Goal: Find specific page/section: Find specific page/section

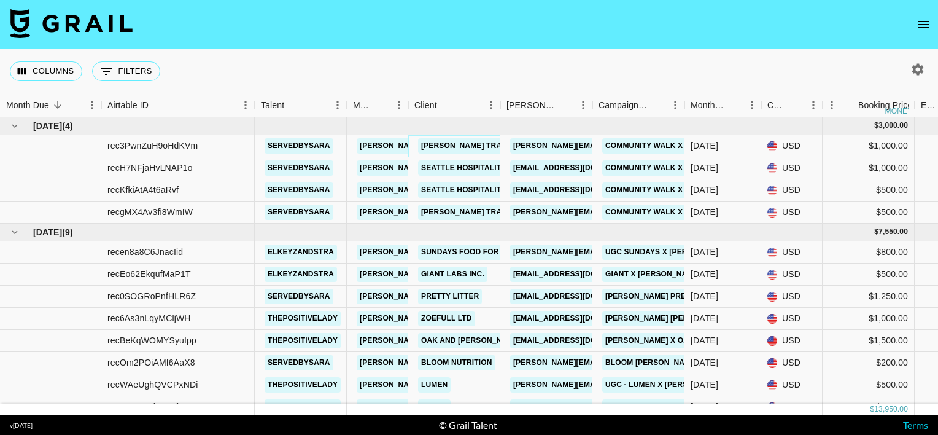
click at [435, 146] on link "[PERSON_NAME] Trailhead Store" at bounding box center [489, 145] width 142 height 15
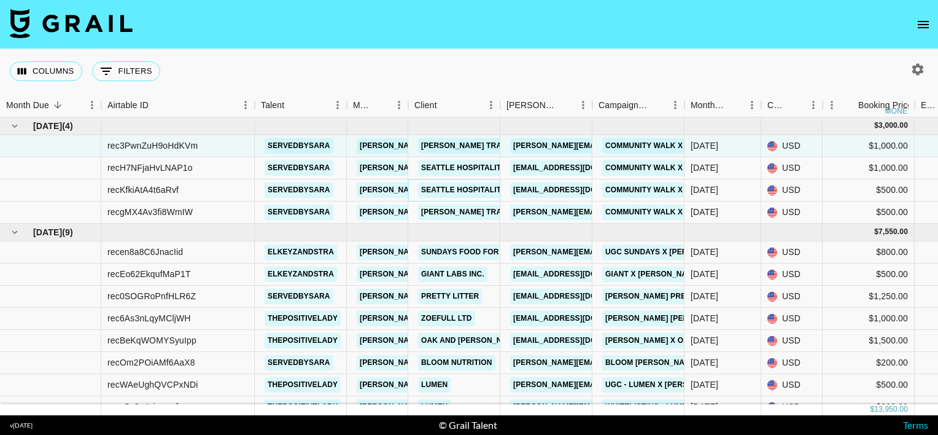
click at [435, 191] on link "Seattle Hospitality Group" at bounding box center [478, 189] width 120 height 15
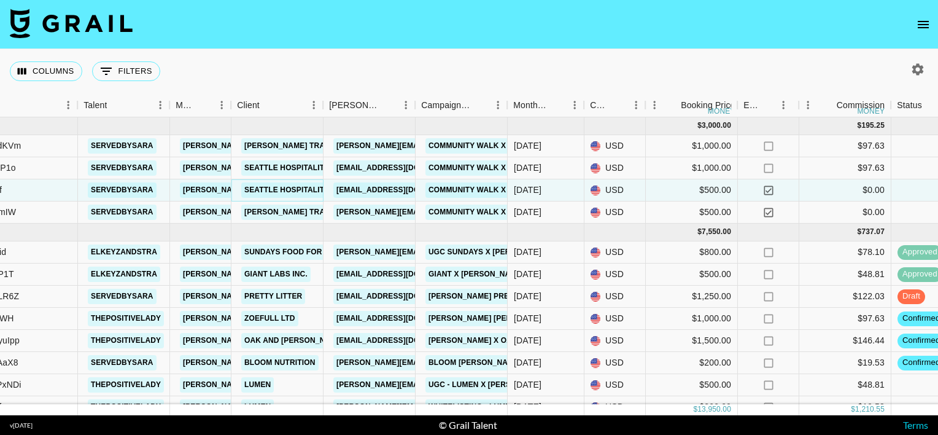
scroll to position [0, 240]
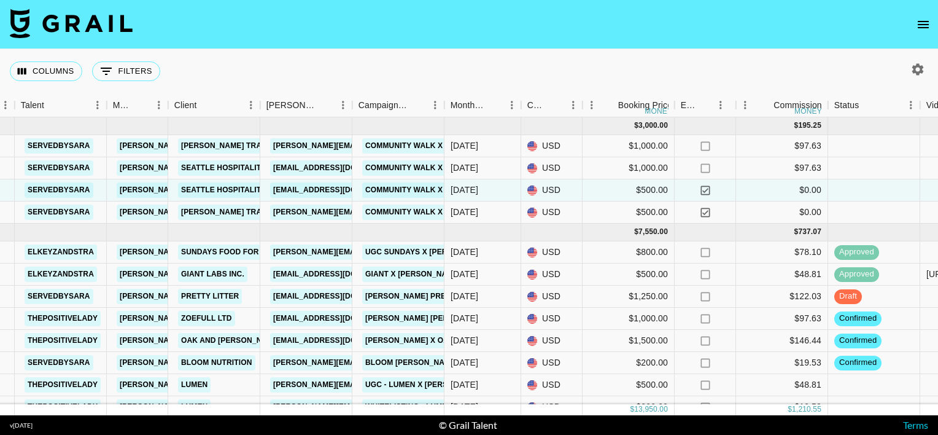
click at [917, 69] on icon "button" at bounding box center [917, 69] width 15 height 15
select select "[DATE]"
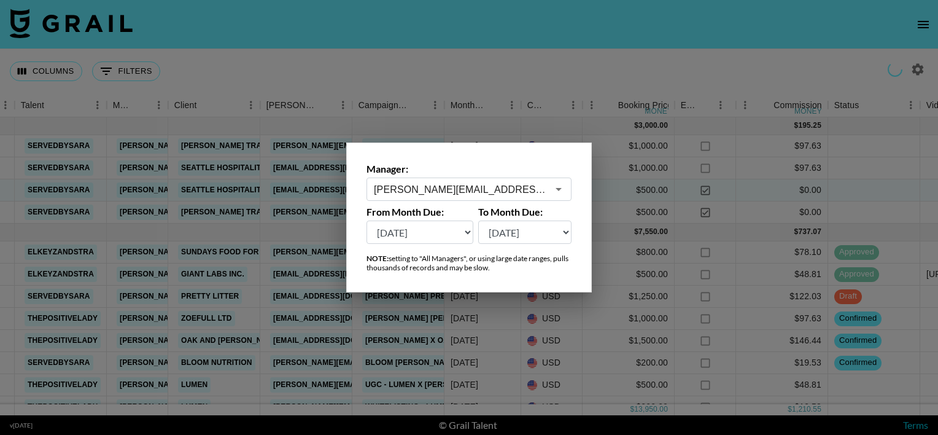
click at [447, 185] on input "[PERSON_NAME][EMAIL_ADDRESS][PERSON_NAME][DOMAIN_NAME]" at bounding box center [461, 189] width 174 height 14
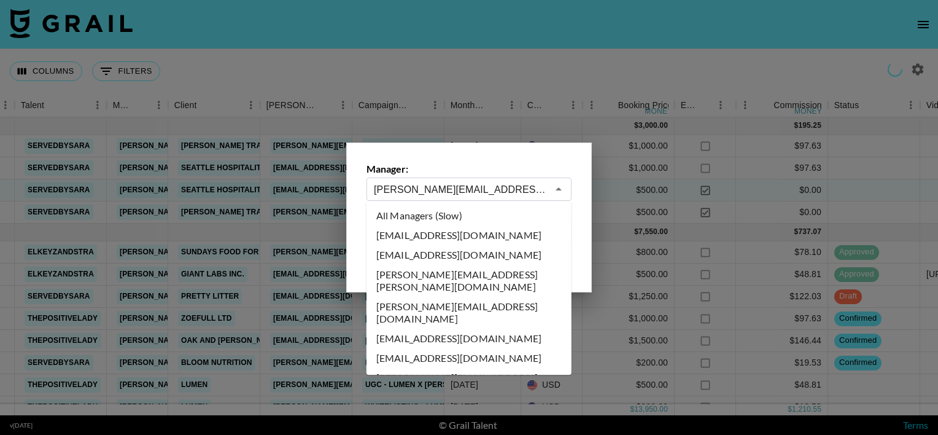
click at [449, 185] on input "[PERSON_NAME][EMAIL_ADDRESS][PERSON_NAME][DOMAIN_NAME]" at bounding box center [461, 189] width 174 height 14
click at [502, 186] on input "[PERSON_NAME][EMAIL_ADDRESS][PERSON_NAME][DOMAIN_NAME]" at bounding box center [461, 189] width 174 height 14
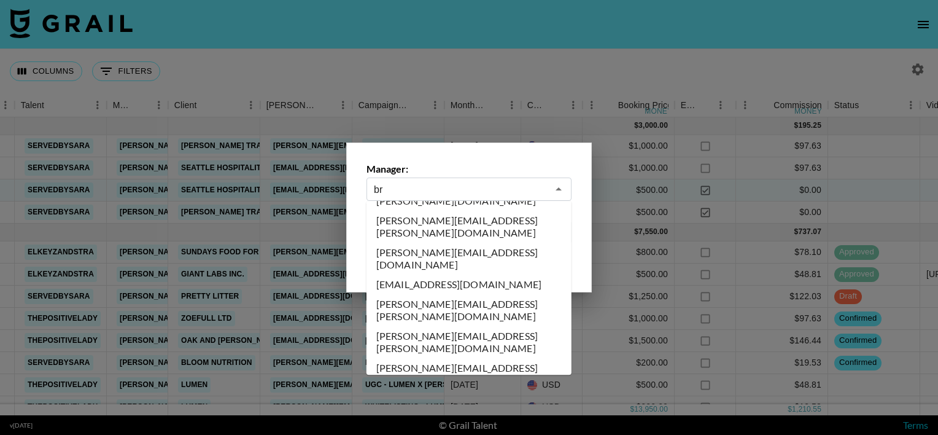
scroll to position [0, 0]
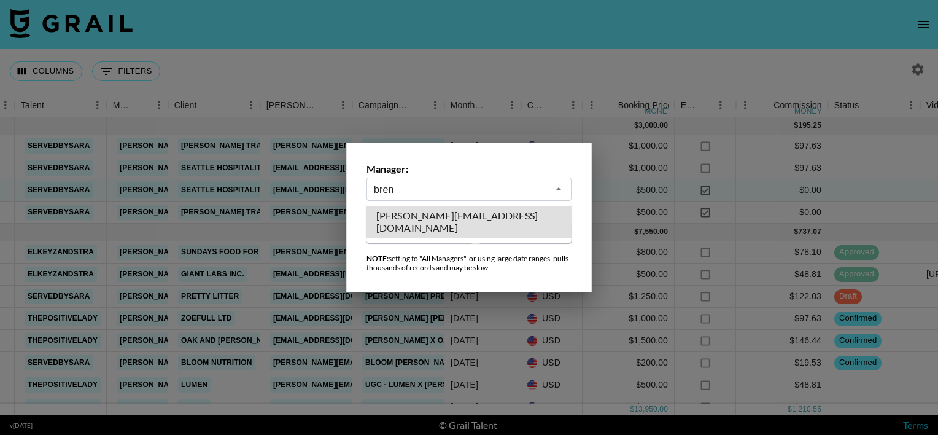
type input "[PERSON_NAME][EMAIL_ADDRESS][DOMAIN_NAME]"
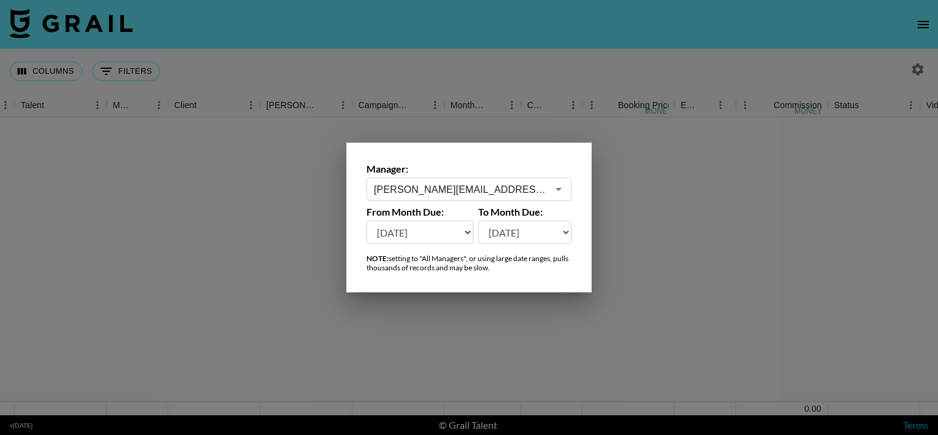
click at [435, 56] on div at bounding box center [469, 217] width 938 height 435
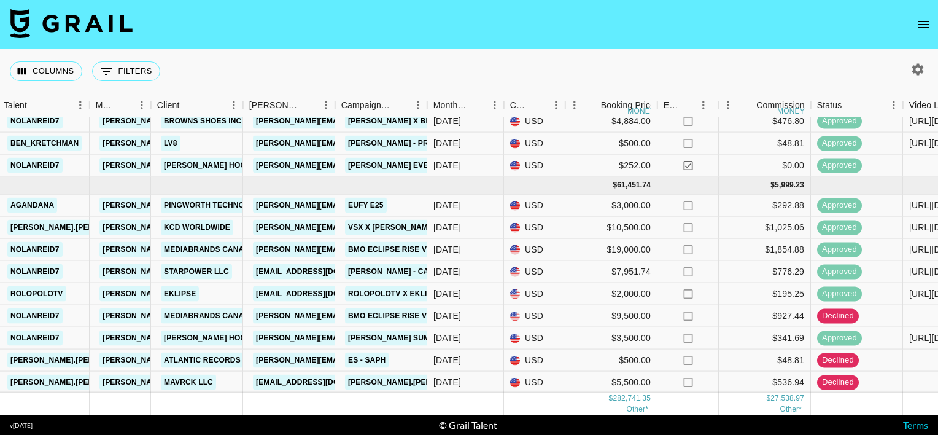
scroll to position [1349, 257]
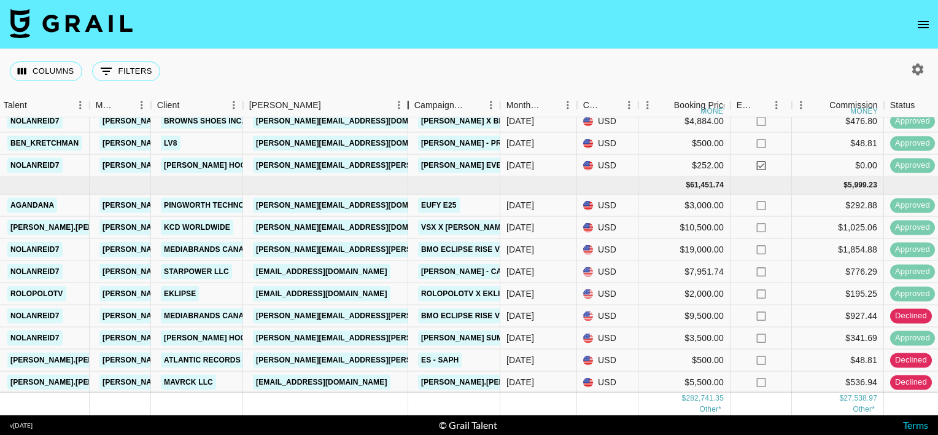
drag, startPoint x: 337, startPoint y: 104, endPoint x: 410, endPoint y: 99, distance: 73.2
click at [410, 99] on div "Booker" at bounding box center [408, 105] width 15 height 24
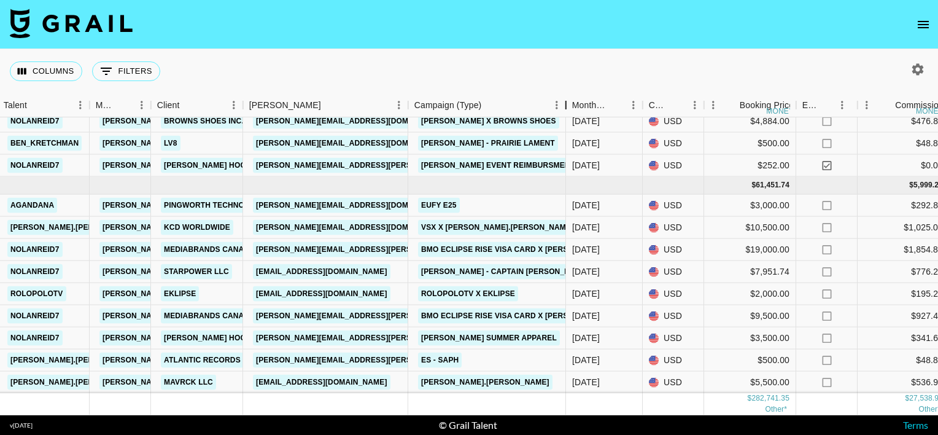
drag, startPoint x: 503, startPoint y: 102, endPoint x: 569, endPoint y: 104, distance: 66.3
click at [569, 104] on div "Campaign (Type)" at bounding box center [566, 105] width 15 height 24
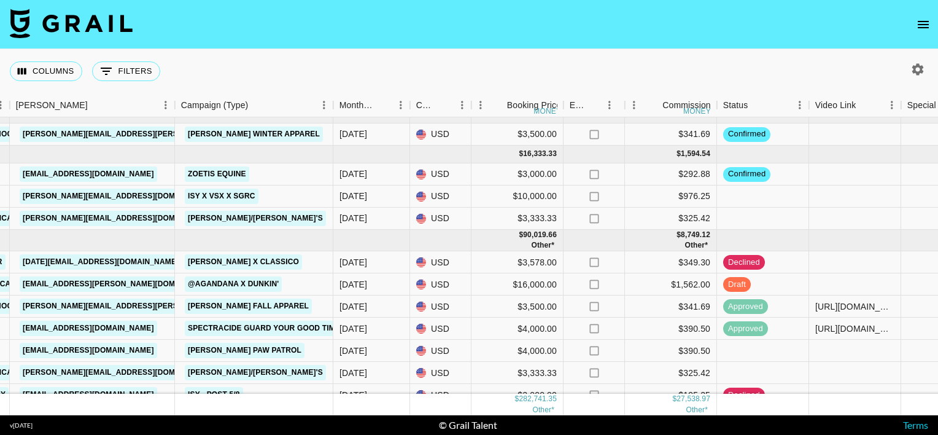
scroll to position [0, 491]
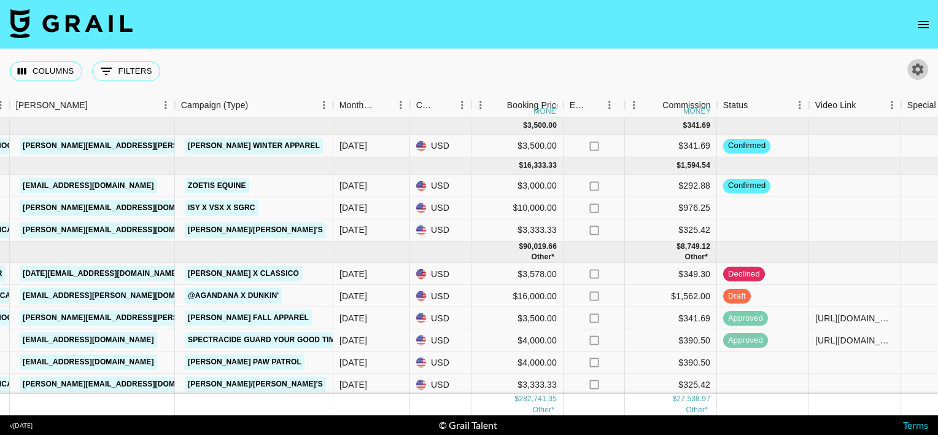
click at [921, 72] on icon "button" at bounding box center [918, 69] width 12 height 12
select select "[DATE]"
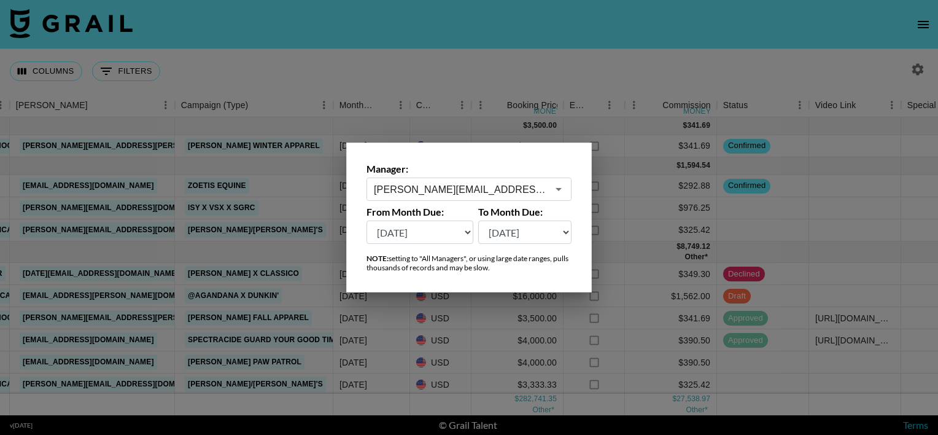
click at [505, 190] on input "[PERSON_NAME][EMAIL_ADDRESS][DOMAIN_NAME]" at bounding box center [461, 189] width 174 height 14
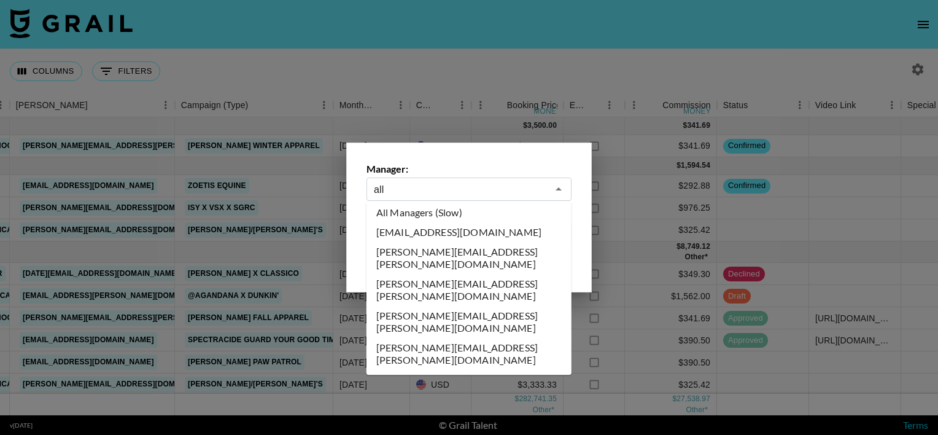
scroll to position [0, 0]
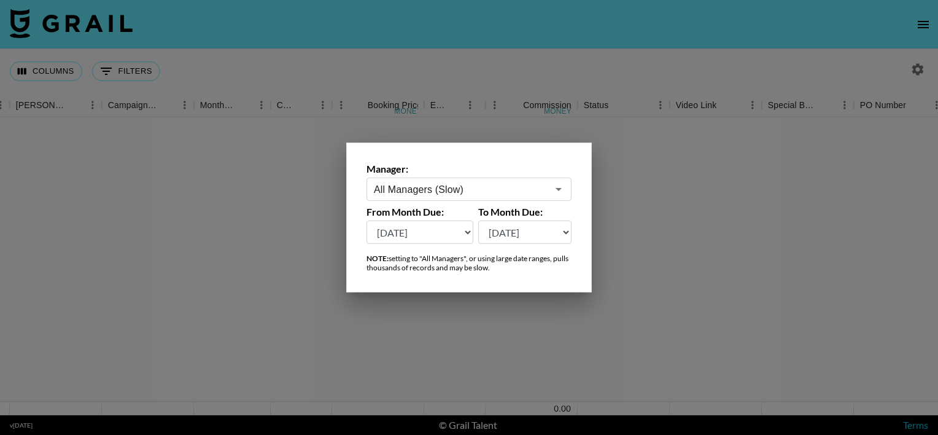
type input "All Managers (Slow)"
click at [485, 93] on div at bounding box center [469, 217] width 938 height 435
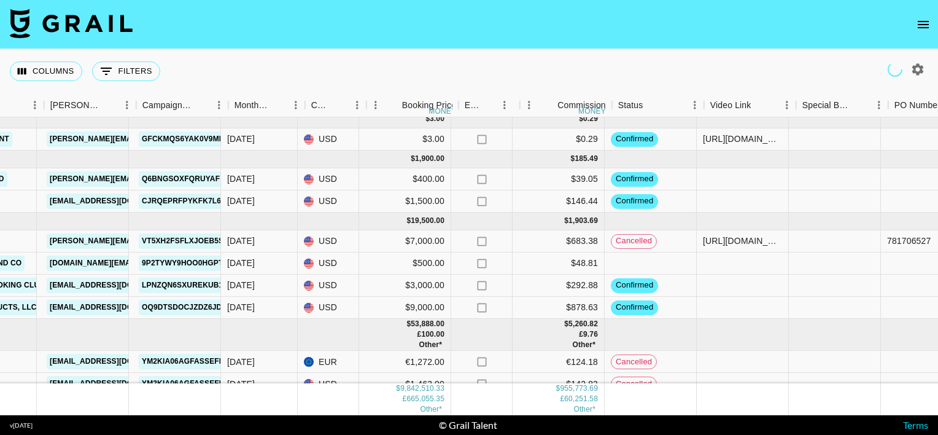
scroll to position [7, 456]
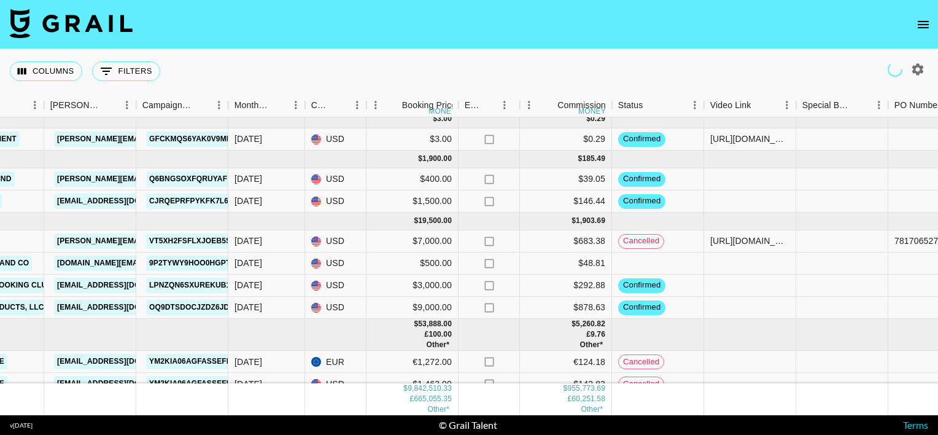
click at [917, 68] on icon "button" at bounding box center [917, 69] width 15 height 15
select select "[DATE]"
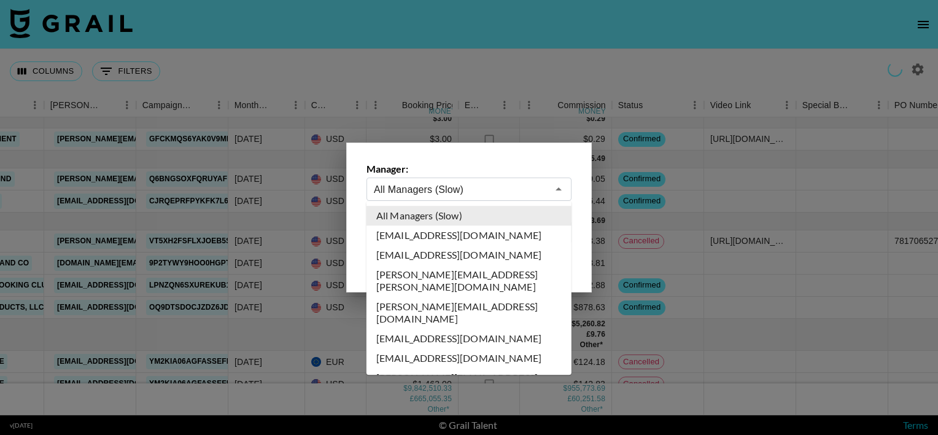
click at [484, 185] on input "All Managers (Slow)" at bounding box center [461, 189] width 174 height 14
drag, startPoint x: 917, startPoint y: 68, endPoint x: 484, endPoint y: 185, distance: 448.4
click at [484, 185] on input "All Managers (Slow)" at bounding box center [461, 189] width 174 height 14
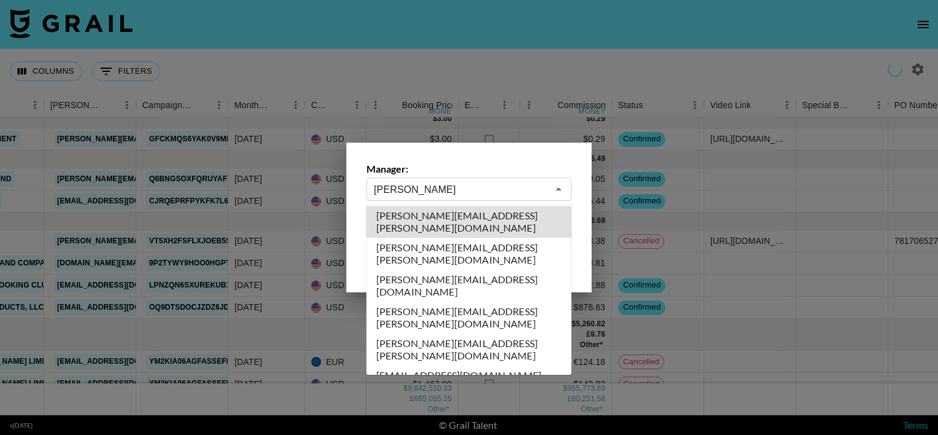
click at [405, 216] on li "[PERSON_NAME][EMAIL_ADDRESS][PERSON_NAME][DOMAIN_NAME]" at bounding box center [469, 222] width 205 height 32
type input "[PERSON_NAME][EMAIL_ADDRESS][PERSON_NAME][DOMAIN_NAME]"
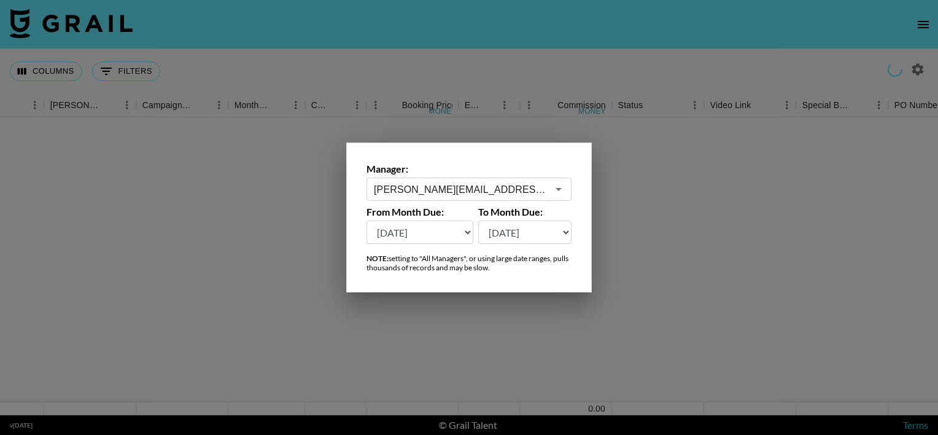
click at [478, 103] on div at bounding box center [469, 217] width 938 height 435
click at [503, 93] on div "Columns 0 Filters + Booking" at bounding box center [469, 71] width 938 height 44
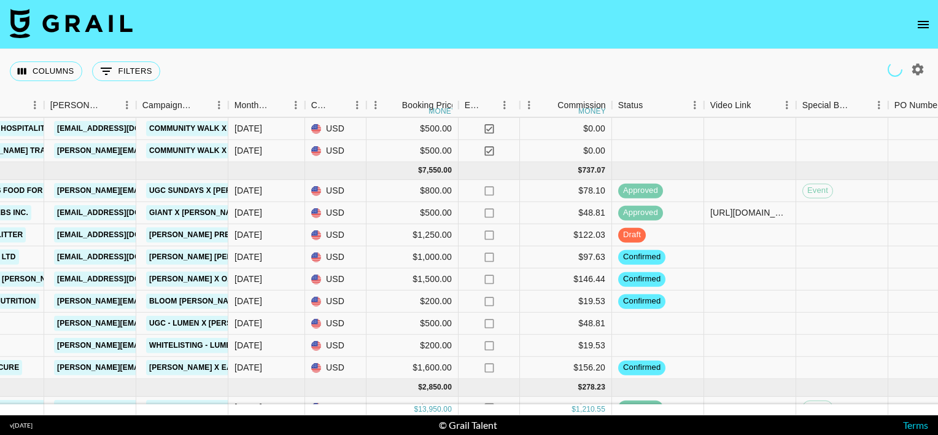
scroll to position [0, 456]
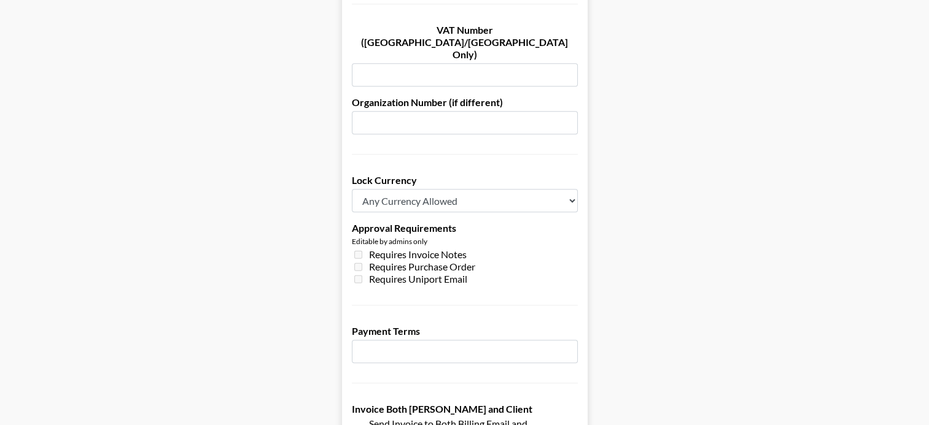
scroll to position [837, 0]
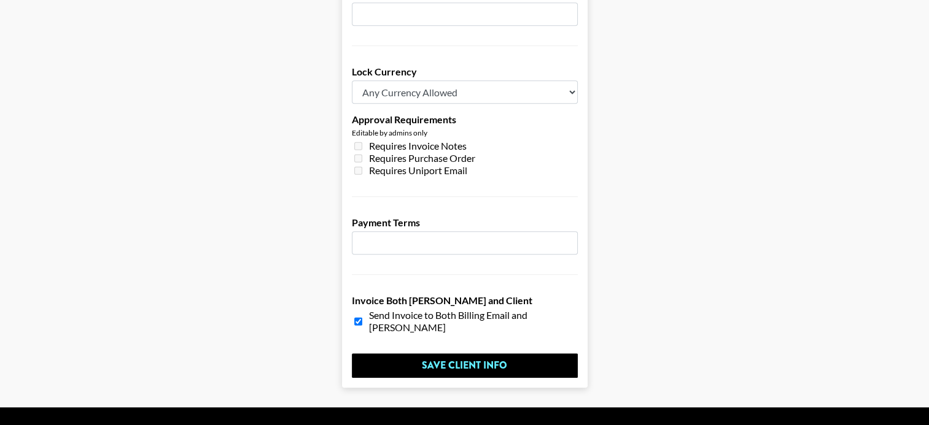
scroll to position [951, 0]
